Goal: Navigation & Orientation: Find specific page/section

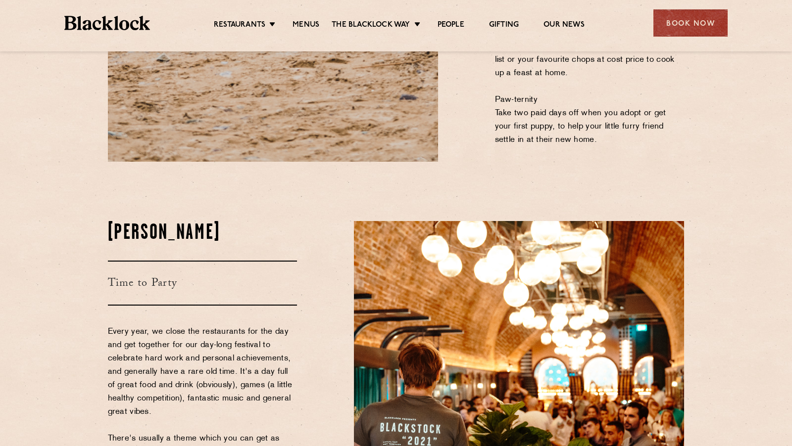
scroll to position [1093, 0]
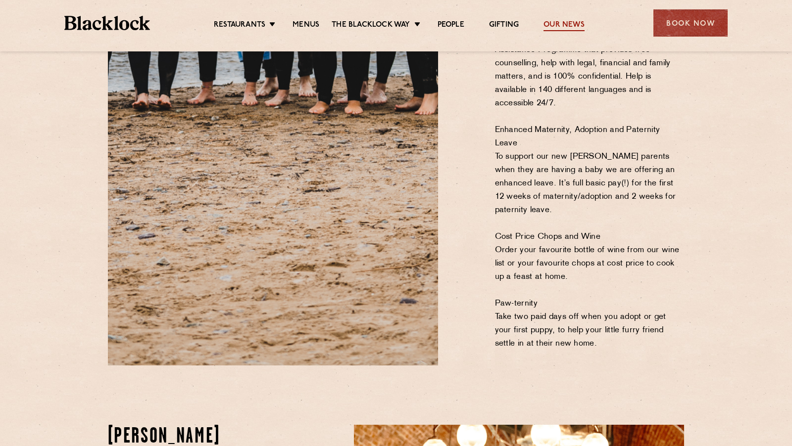
click at [551, 25] on link "Our News" at bounding box center [564, 25] width 41 height 11
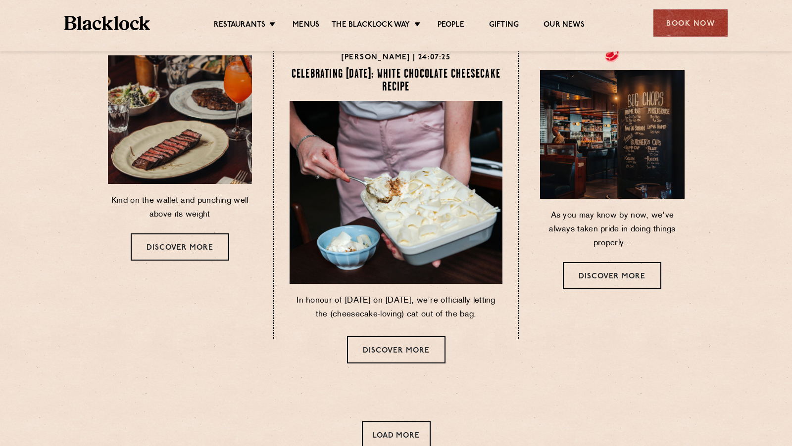
scroll to position [598, 0]
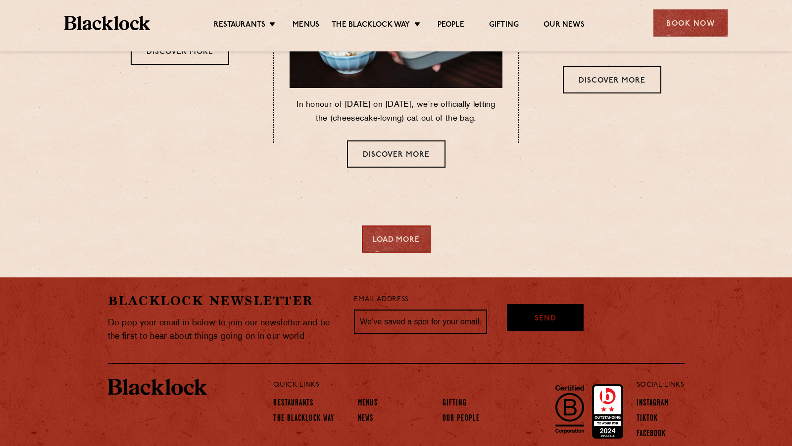
click at [408, 242] on div "Load More" at bounding box center [396, 239] width 69 height 27
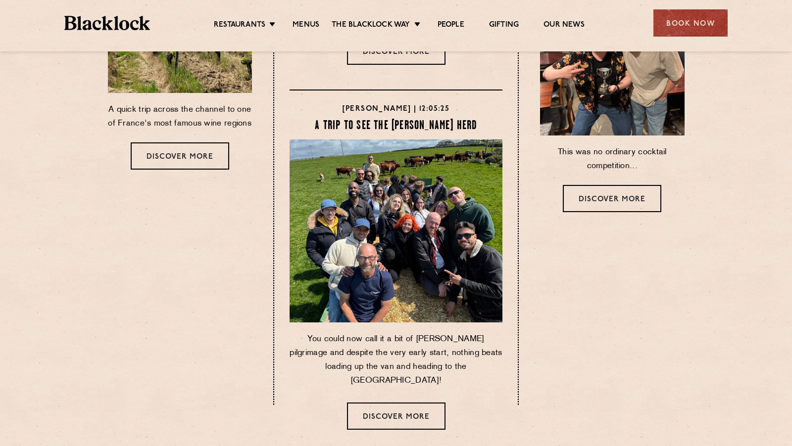
scroll to position [1070, 0]
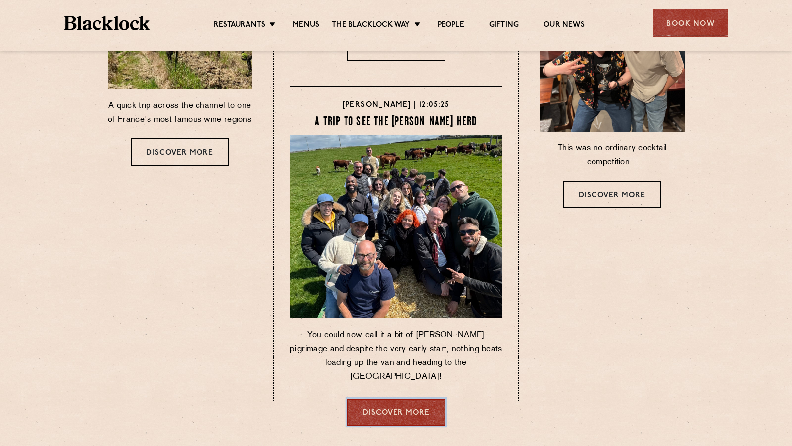
click at [380, 404] on link "Discover more" at bounding box center [396, 412] width 99 height 27
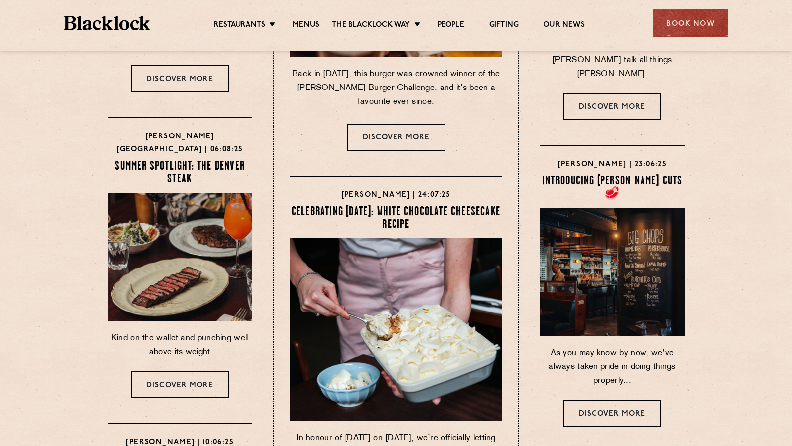
scroll to position [0, 0]
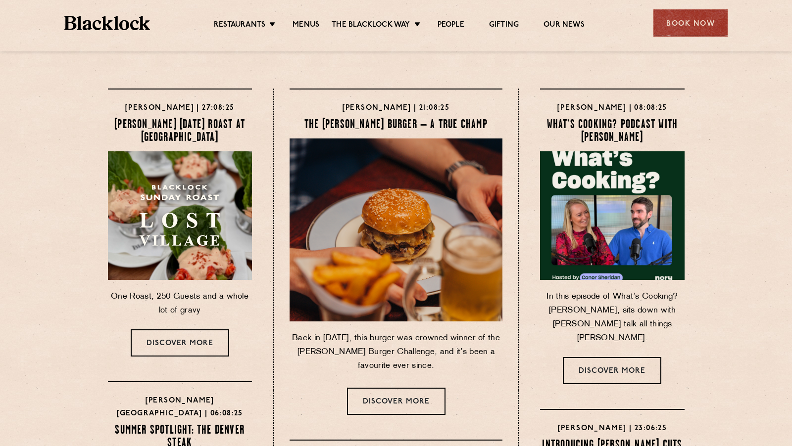
click at [83, 21] on img at bounding box center [107, 23] width 86 height 14
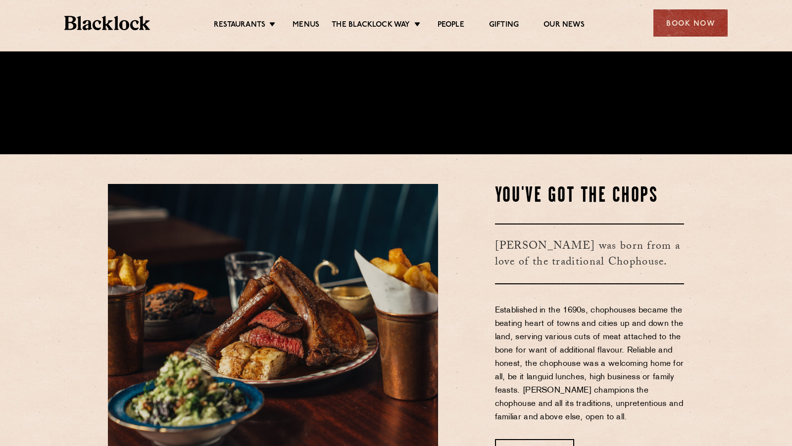
scroll to position [403, 0]
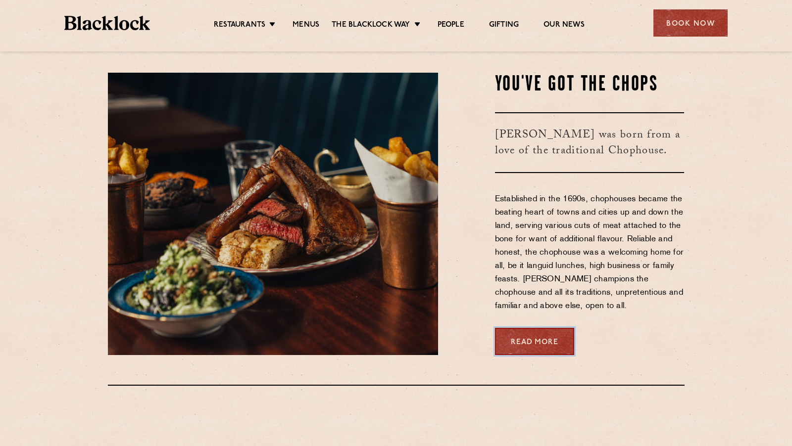
click at [527, 333] on link "Read More" at bounding box center [534, 341] width 79 height 27
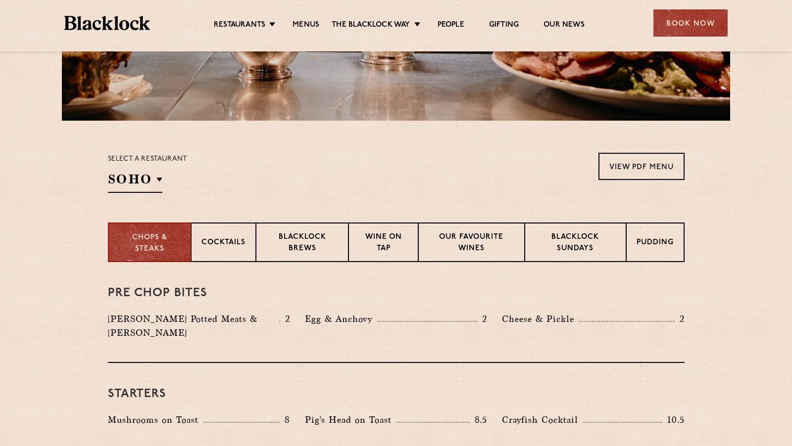
scroll to position [326, 0]
